Goal: Transaction & Acquisition: Obtain resource

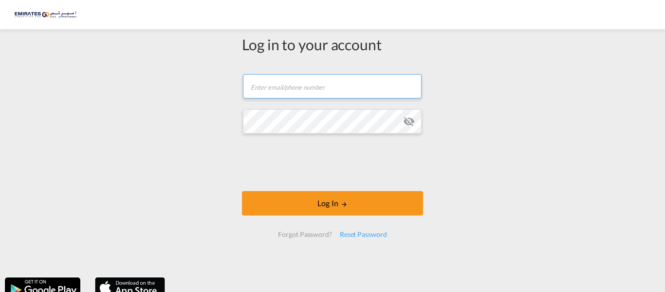
type input "[PERSON_NAME][EMAIL_ADDRESS][DOMAIN_NAME]"
click at [341, 189] on form "[PERSON_NAME][EMAIL_ADDRESS][DOMAIN_NAME] Email field is required Password fiel…" at bounding box center [332, 155] width 181 height 183
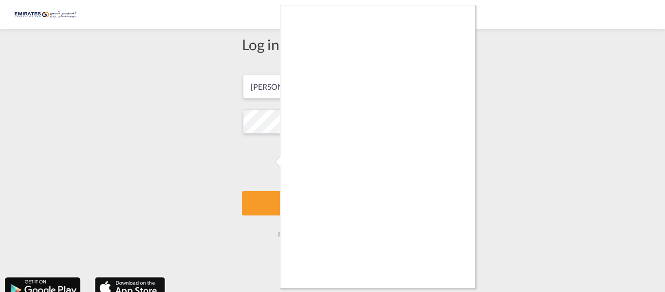
click at [541, 262] on div at bounding box center [332, 146] width 665 height 292
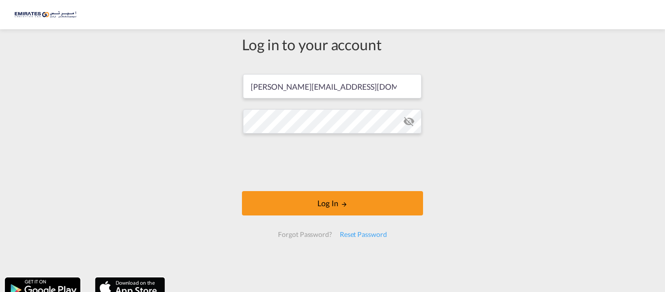
click at [329, 184] on form "kousik@emirateslogistics.com Log In Forgot Password? Reset Password" at bounding box center [332, 155] width 181 height 183
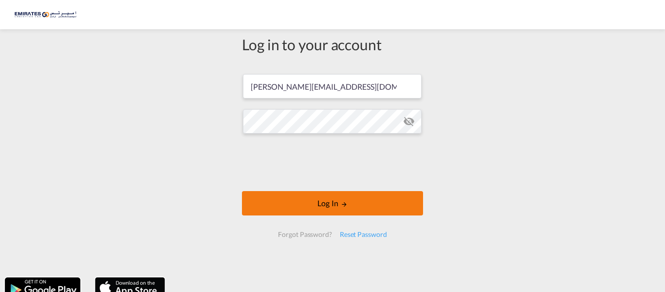
click at [320, 205] on button "Log In" at bounding box center [332, 203] width 181 height 24
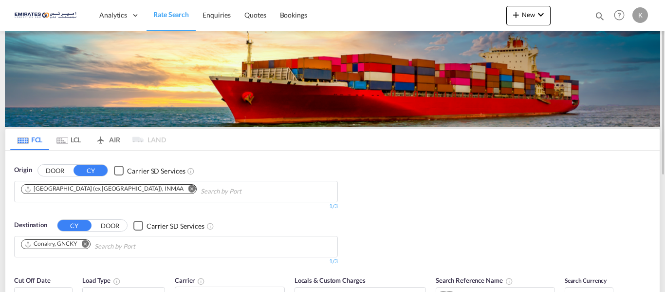
scroll to position [49, 0]
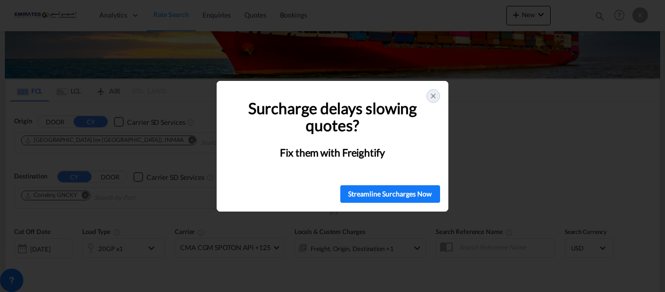
click at [427, 97] on div at bounding box center [433, 96] width 14 height 14
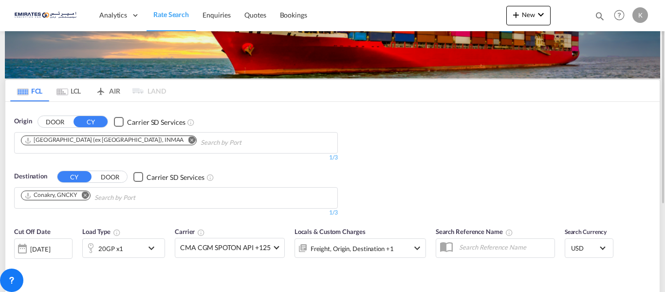
click at [188, 140] on md-icon "Remove" at bounding box center [191, 139] width 7 height 7
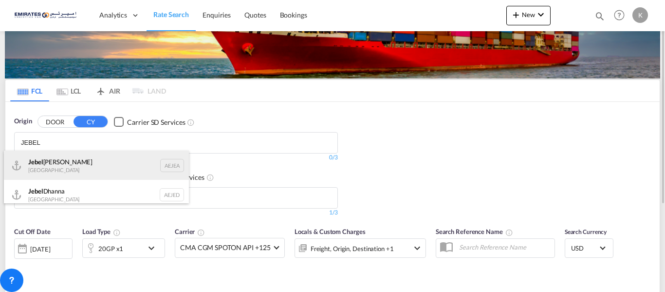
type input "JEBEL"
click at [80, 157] on div "Jebel Ali United Arab Emirates AEJEA" at bounding box center [96, 164] width 185 height 29
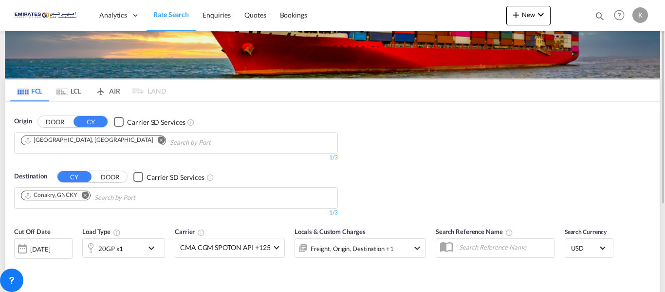
click at [86, 194] on md-icon "Remove" at bounding box center [85, 194] width 7 height 7
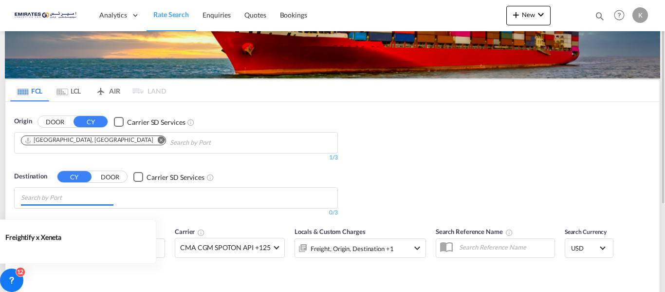
click at [100, 192] on body "Analytics Dashboard Rate Search Enquiries Quotes Bookings" at bounding box center [332, 146] width 665 height 292
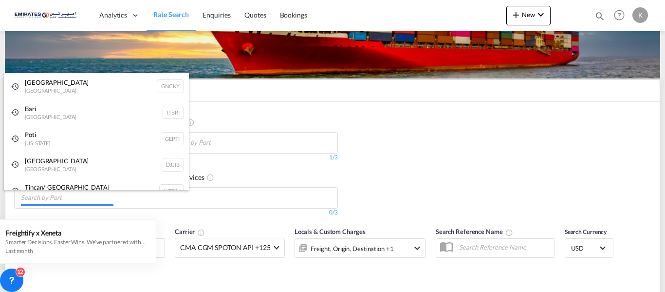
click at [269, 196] on body "Analytics Dashboard Rate Search Enquiries Quotes Bookings" at bounding box center [332, 146] width 665 height 292
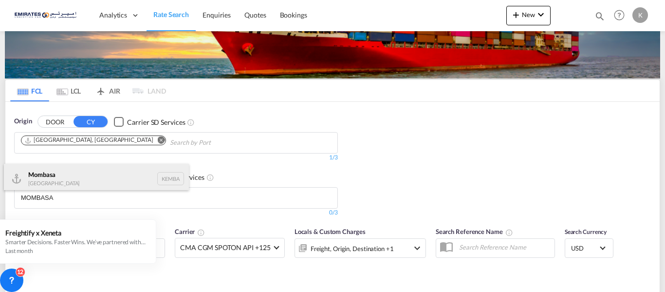
type input "MOMBASA"
click at [98, 174] on div "Mombasa Kenya KEMBA" at bounding box center [96, 178] width 185 height 29
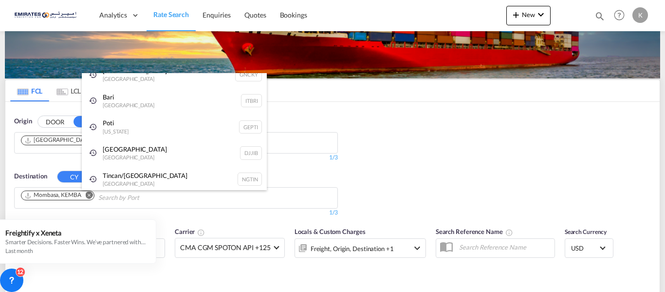
scroll to position [15, 0]
click at [484, 132] on div "Origin DOOR CY Carrier SD Services Jebel Ali, AEJEA 1/3 1/ Destination CY DOOR …" at bounding box center [332, 162] width 654 height 120
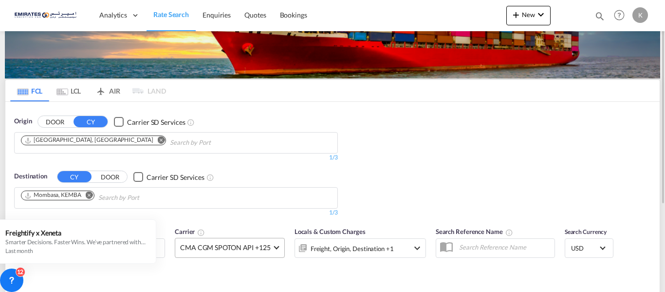
scroll to position [97, 0]
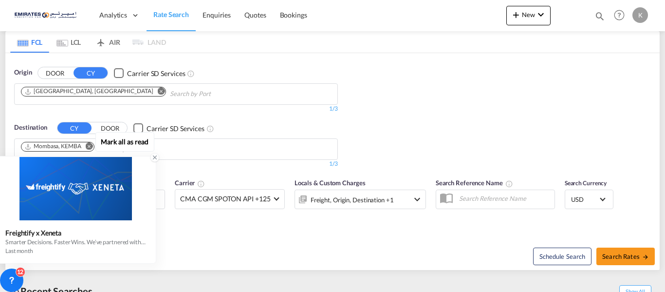
click at [152, 158] on icon at bounding box center [154, 157] width 7 height 7
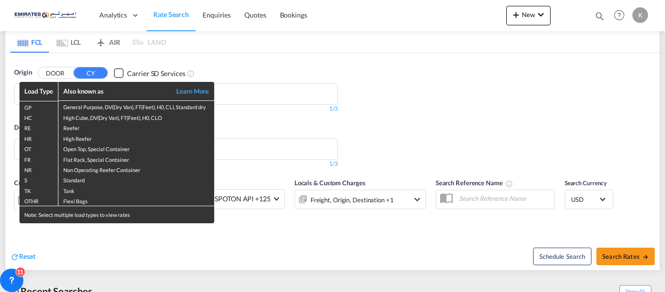
click at [330, 238] on div "Load Type Also known as Learn More GP General Purpose, DV(Dry Van), FT(Feet), H…" at bounding box center [332, 146] width 665 height 292
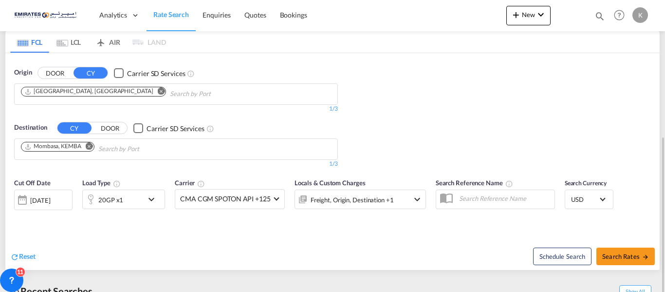
scroll to position [146, 0]
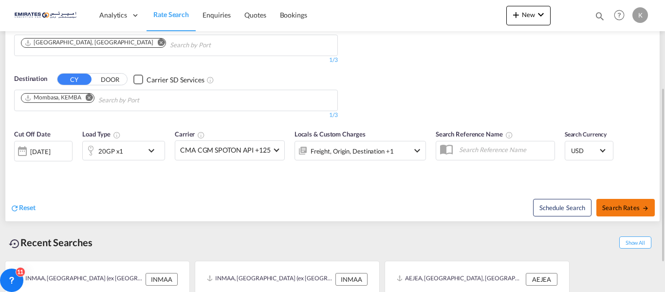
click at [628, 211] on button "Search Rates" at bounding box center [625, 208] width 58 height 18
type input "AEJEA to KEMBA / 27 Aug 2025"
